Goal: Navigation & Orientation: Find specific page/section

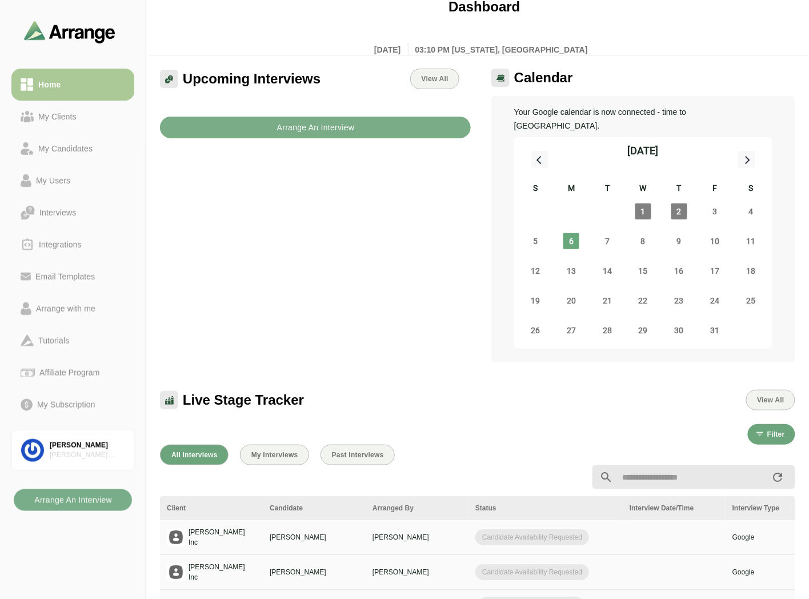
click at [90, 122] on div "My Clients" at bounding box center [73, 117] width 105 height 14
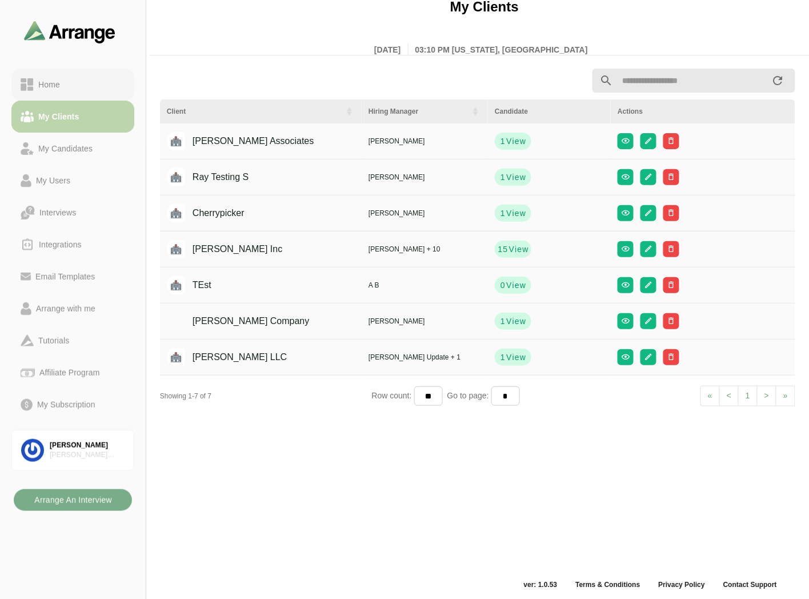
click at [86, 83] on div "Home" at bounding box center [73, 85] width 105 height 14
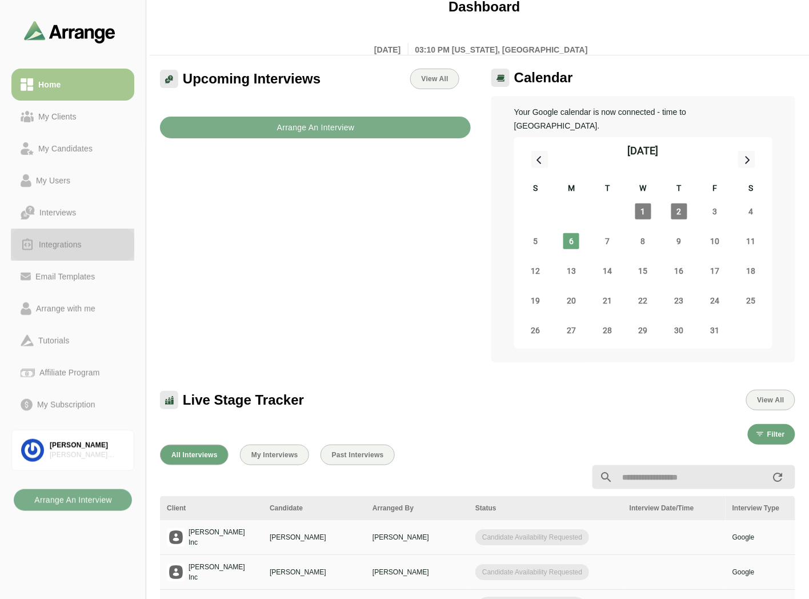
click at [63, 242] on div "Integrations" at bounding box center [60, 245] width 52 height 14
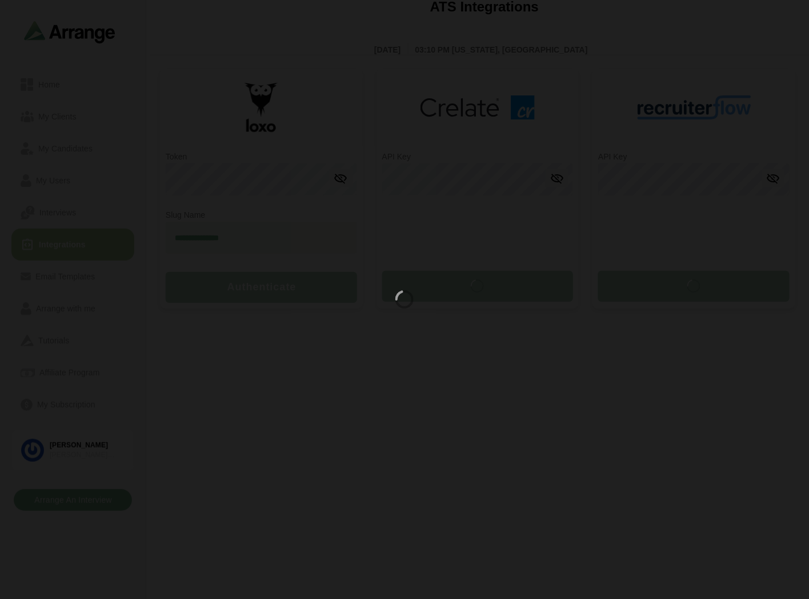
type input "**********"
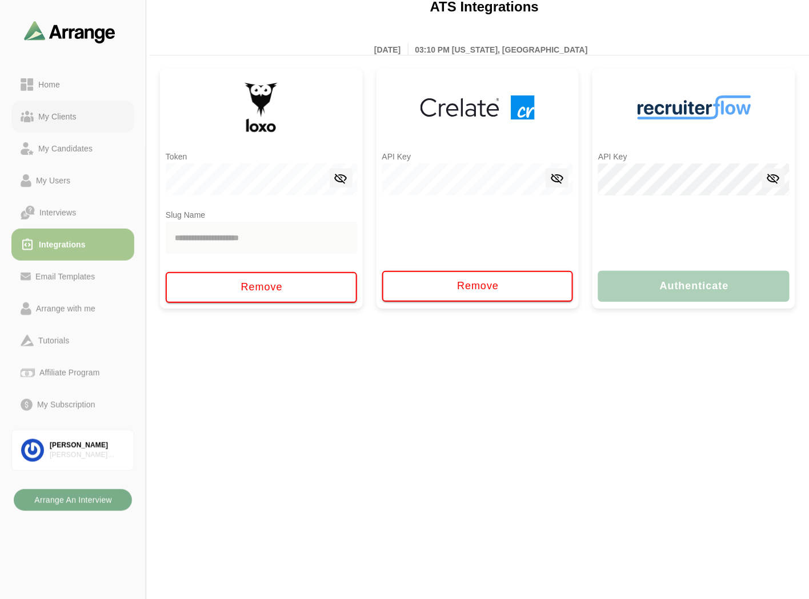
click at [74, 121] on div "My Clients" at bounding box center [57, 117] width 47 height 14
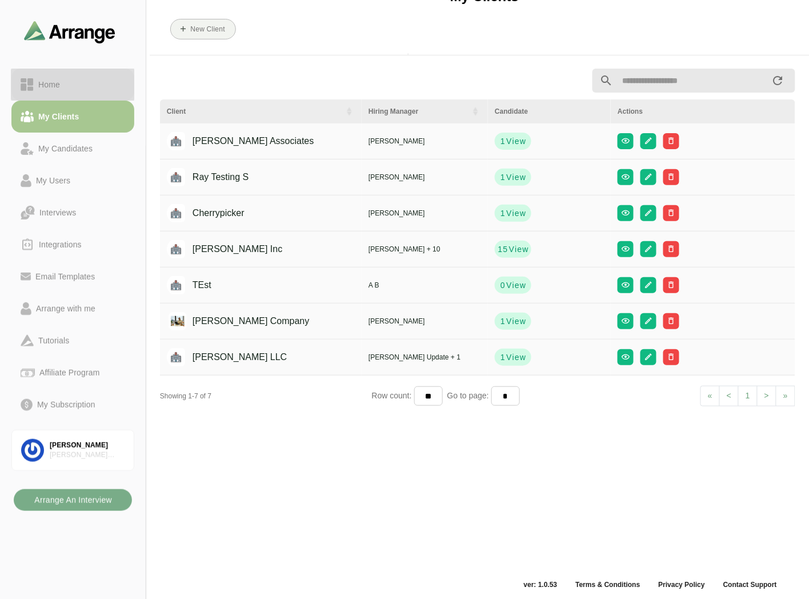
click at [61, 84] on div "Home" at bounding box center [49, 85] width 31 height 14
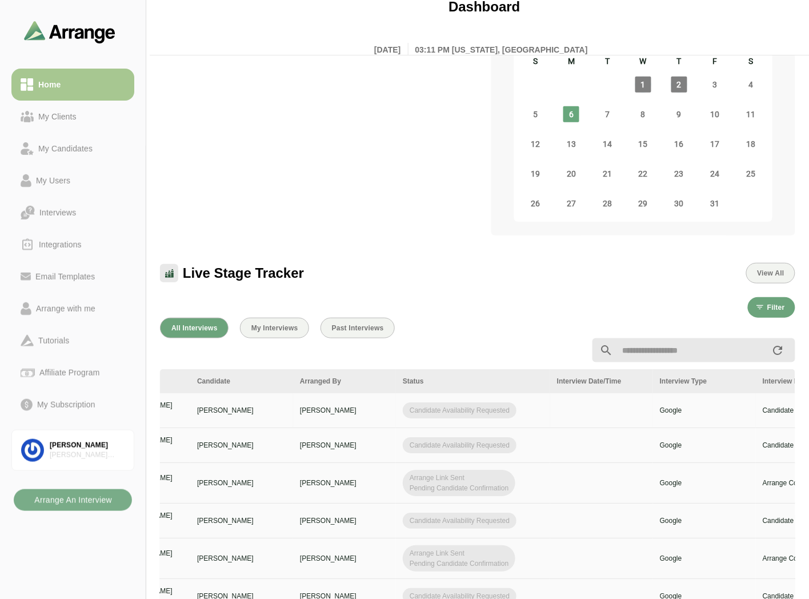
scroll to position [0, 458]
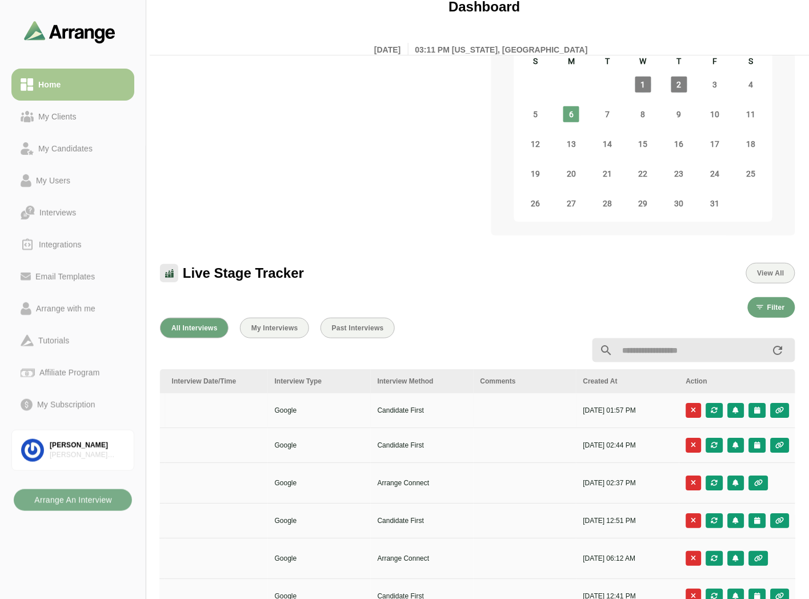
drag, startPoint x: 248, startPoint y: 404, endPoint x: 221, endPoint y: 404, distance: 26.9
drag, startPoint x: 313, startPoint y: 398, endPoint x: 269, endPoint y: 400, distance: 44.1
click at [64, 204] on link "Interviews" at bounding box center [72, 213] width 123 height 32
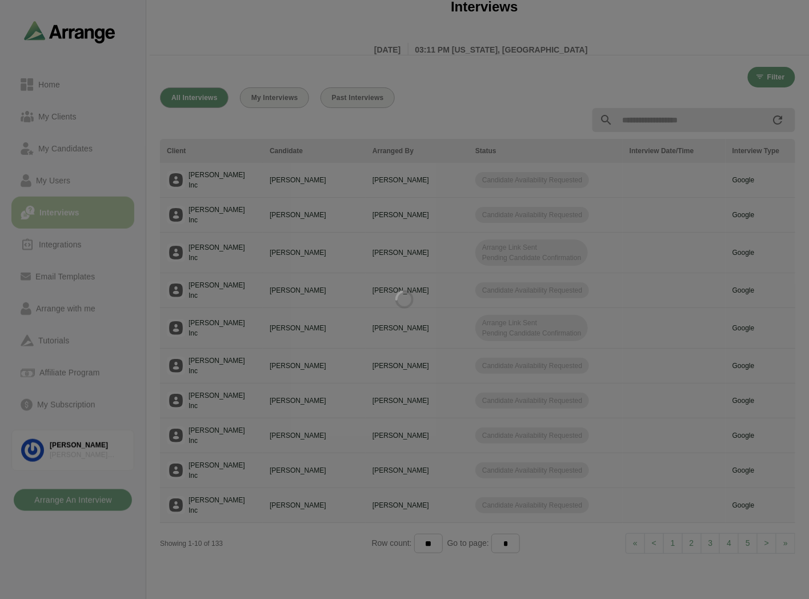
scroll to position [2, 0]
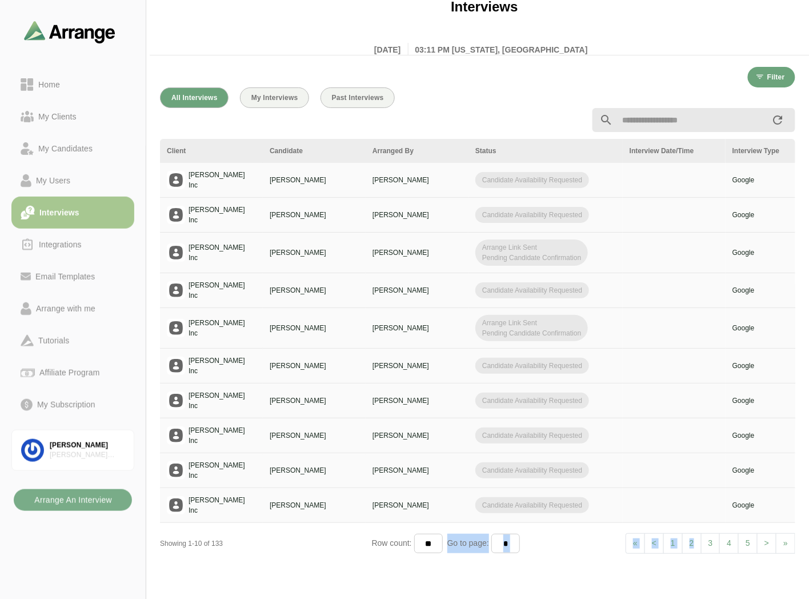
drag, startPoint x: 441, startPoint y: 545, endPoint x: 696, endPoint y: 541, distance: 255.0
click at [696, 541] on div "All Interviews My Interviews Past Interviews Client Candidate Arranged By Statu…" at bounding box center [477, 339] width 649 height 516
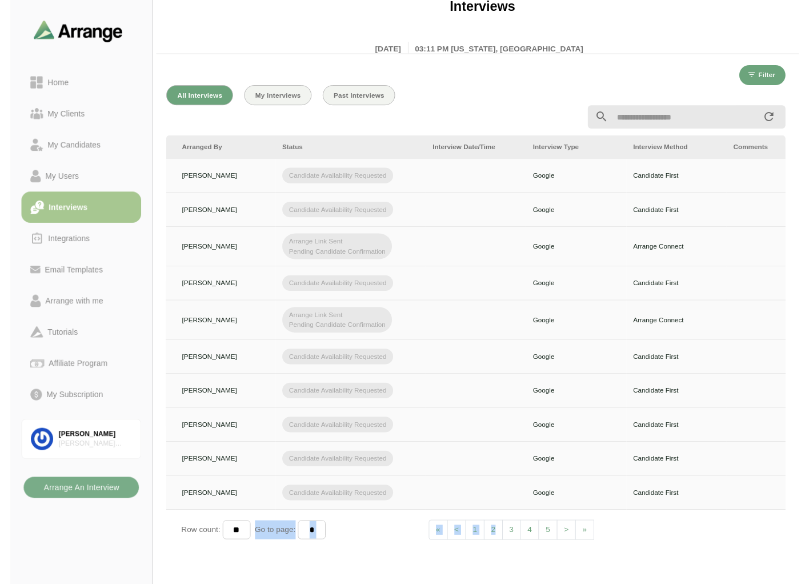
scroll to position [0, 458]
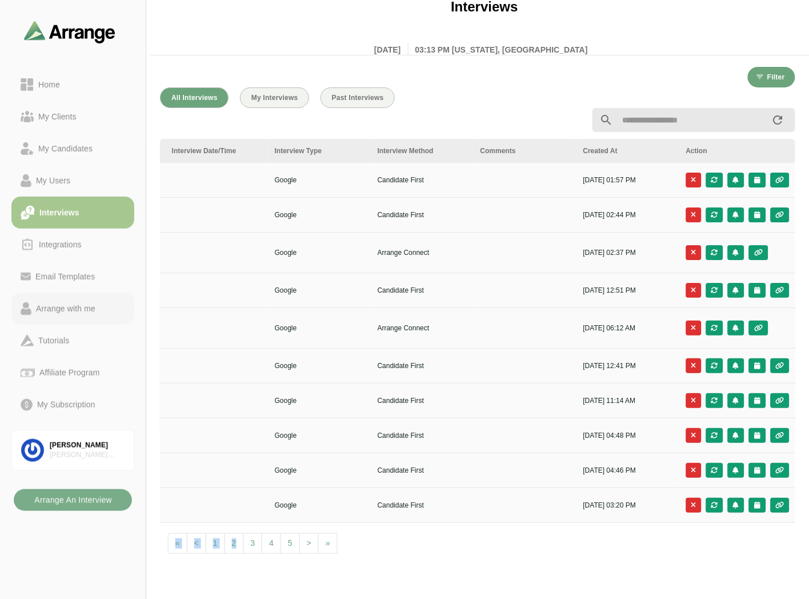
click at [73, 303] on div "Arrange with me" at bounding box center [65, 309] width 69 height 14
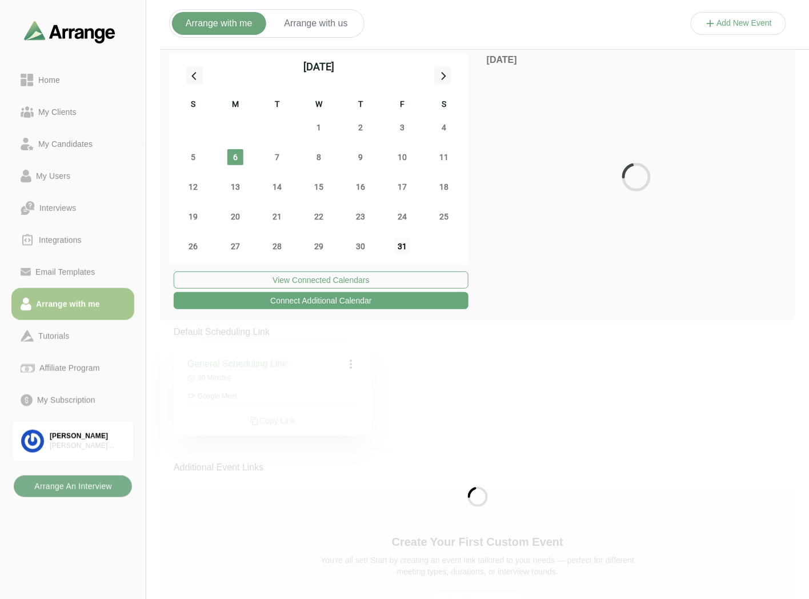
click at [396, 241] on span "31" at bounding box center [402, 246] width 16 height 16
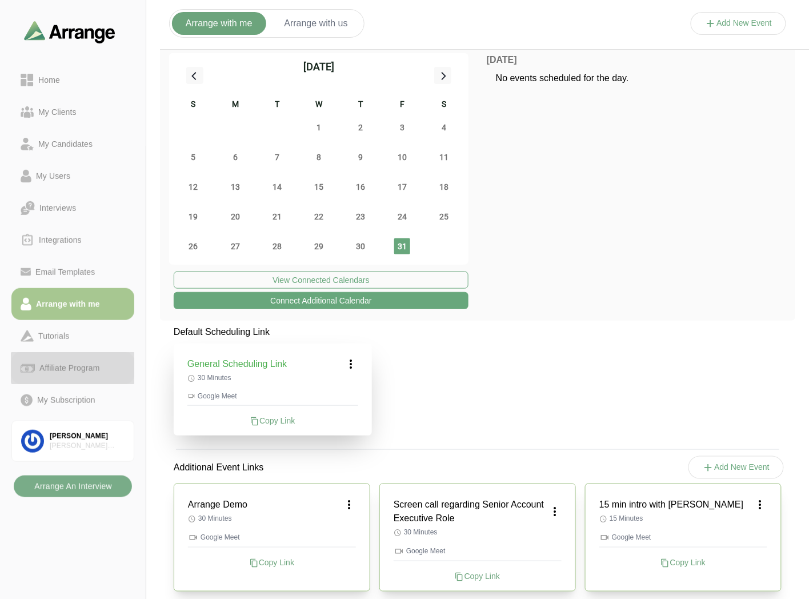
click at [77, 360] on link "Affiliate Program" at bounding box center [72, 368] width 123 height 32
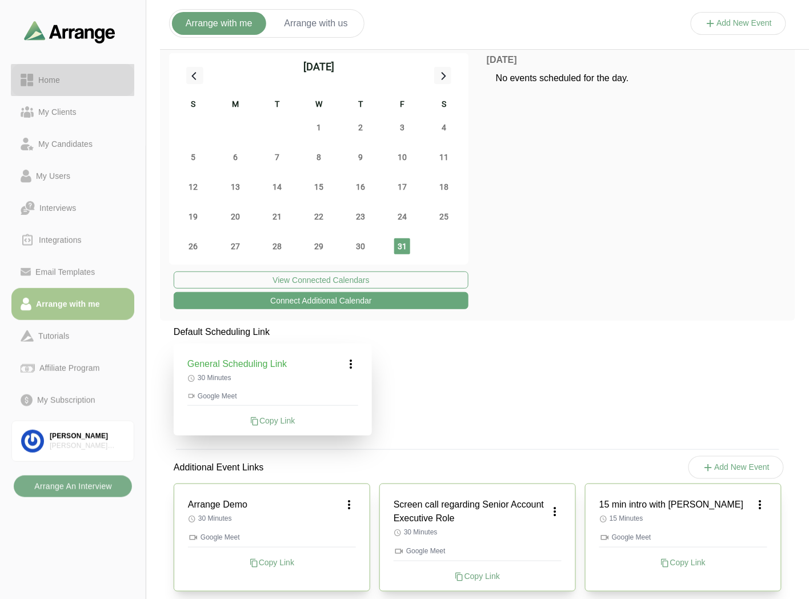
click at [91, 88] on link "Home" at bounding box center [72, 80] width 123 height 32
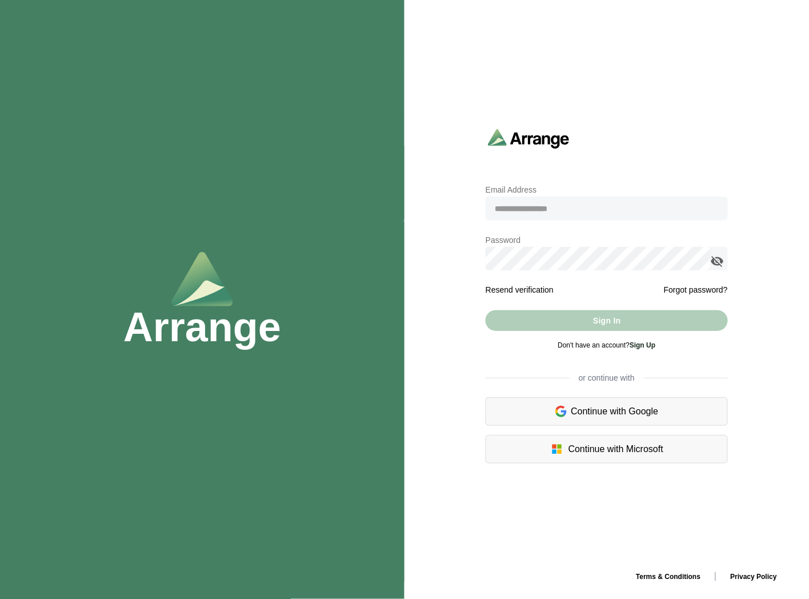
type input "**********"
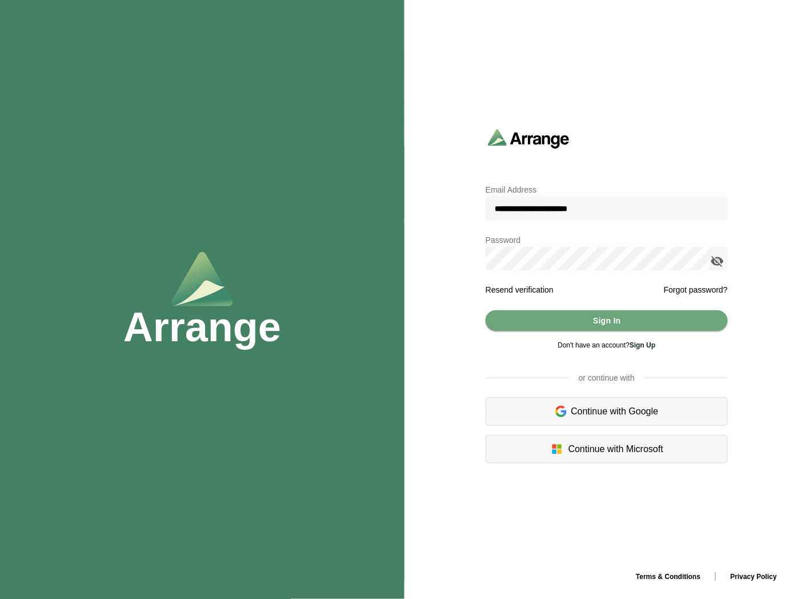
click at [717, 256] on icon "appended action" at bounding box center [718, 261] width 14 height 14
click at [593, 322] on span "Sign In" at bounding box center [607, 321] width 29 height 22
click at [587, 321] on button "Sign In" at bounding box center [607, 320] width 242 height 21
click at [589, 318] on button "Sign In" at bounding box center [607, 320] width 242 height 21
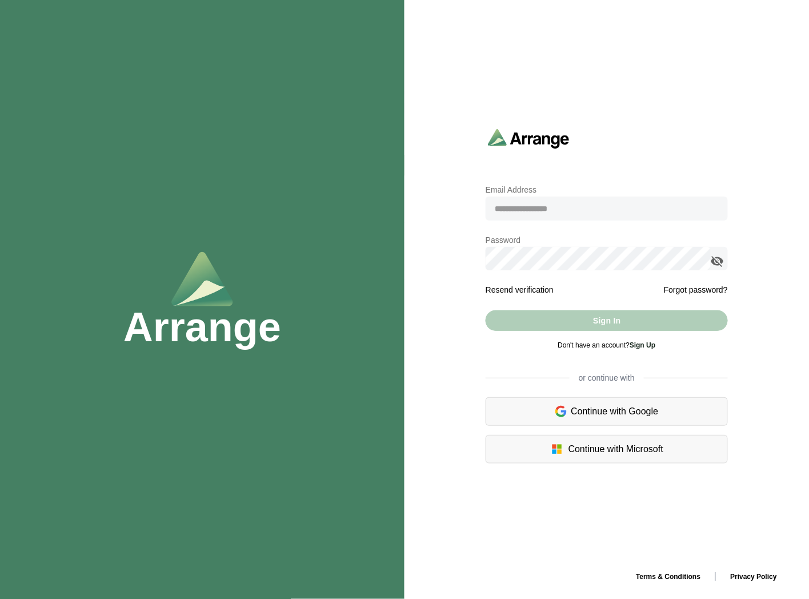
type input "**********"
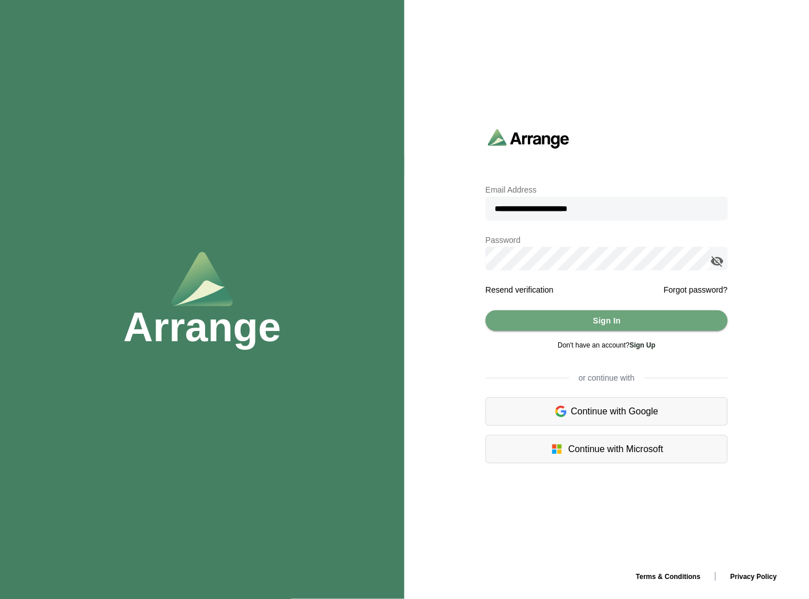
click at [716, 260] on icon "appended action" at bounding box center [718, 261] width 14 height 14
click at [568, 317] on button "Sign In" at bounding box center [607, 320] width 242 height 21
click at [599, 328] on span "Sign In" at bounding box center [607, 321] width 29 height 22
click at [565, 317] on button "Sign In" at bounding box center [607, 320] width 242 height 21
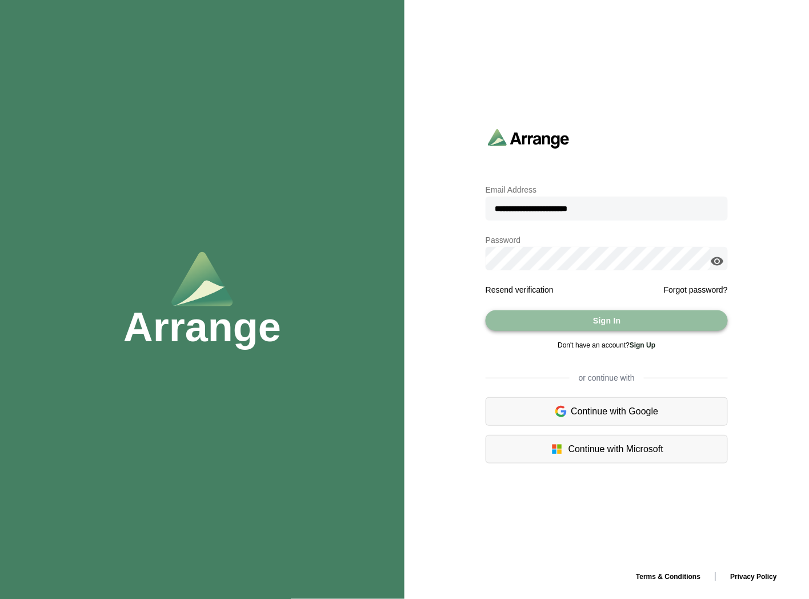
click at [538, 324] on button "Sign In" at bounding box center [607, 320] width 242 height 21
